Goal: Task Accomplishment & Management: Manage account settings

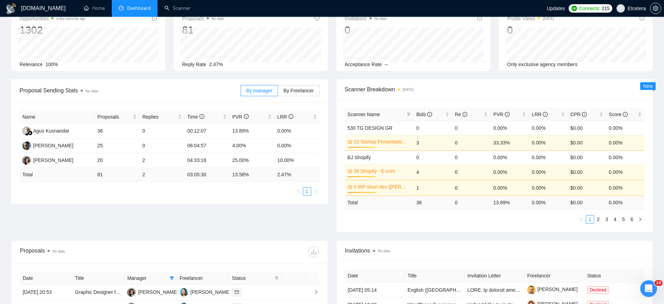
scroll to position [87, 0]
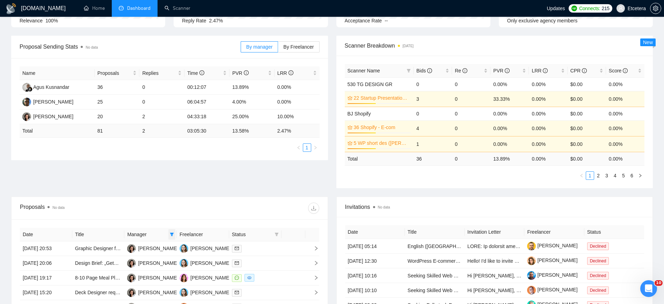
click at [170, 235] on icon "filter" at bounding box center [172, 234] width 4 height 4
click at [132, 269] on span "Tatyana Tymofieieva" at bounding box center [148, 270] width 40 height 6
checkbox input "false"
click at [138, 250] on span "Agus Kusnandar" at bounding box center [153, 248] width 36 height 6
checkbox input "true"
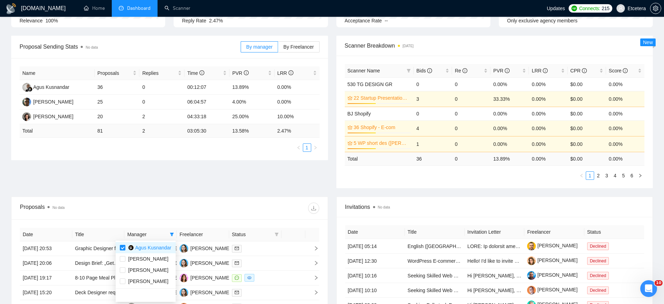
click at [224, 206] on div at bounding box center [245, 207] width 150 height 11
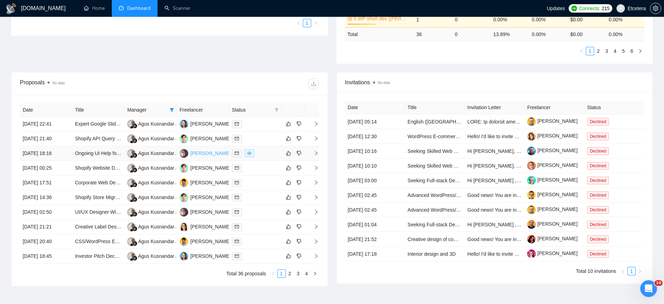
scroll to position [257, 0]
